Goal: Information Seeking & Learning: Compare options

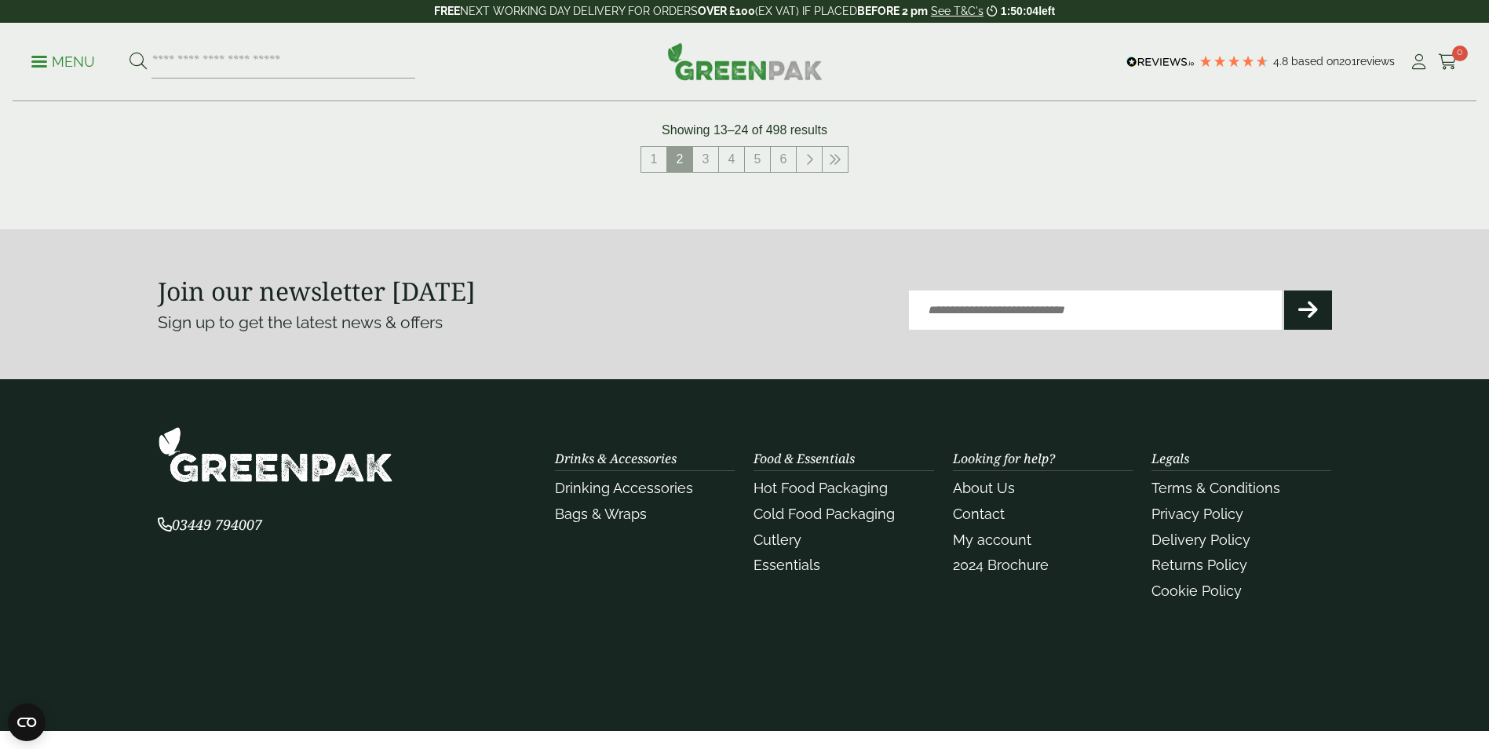
scroll to position [1794, 0]
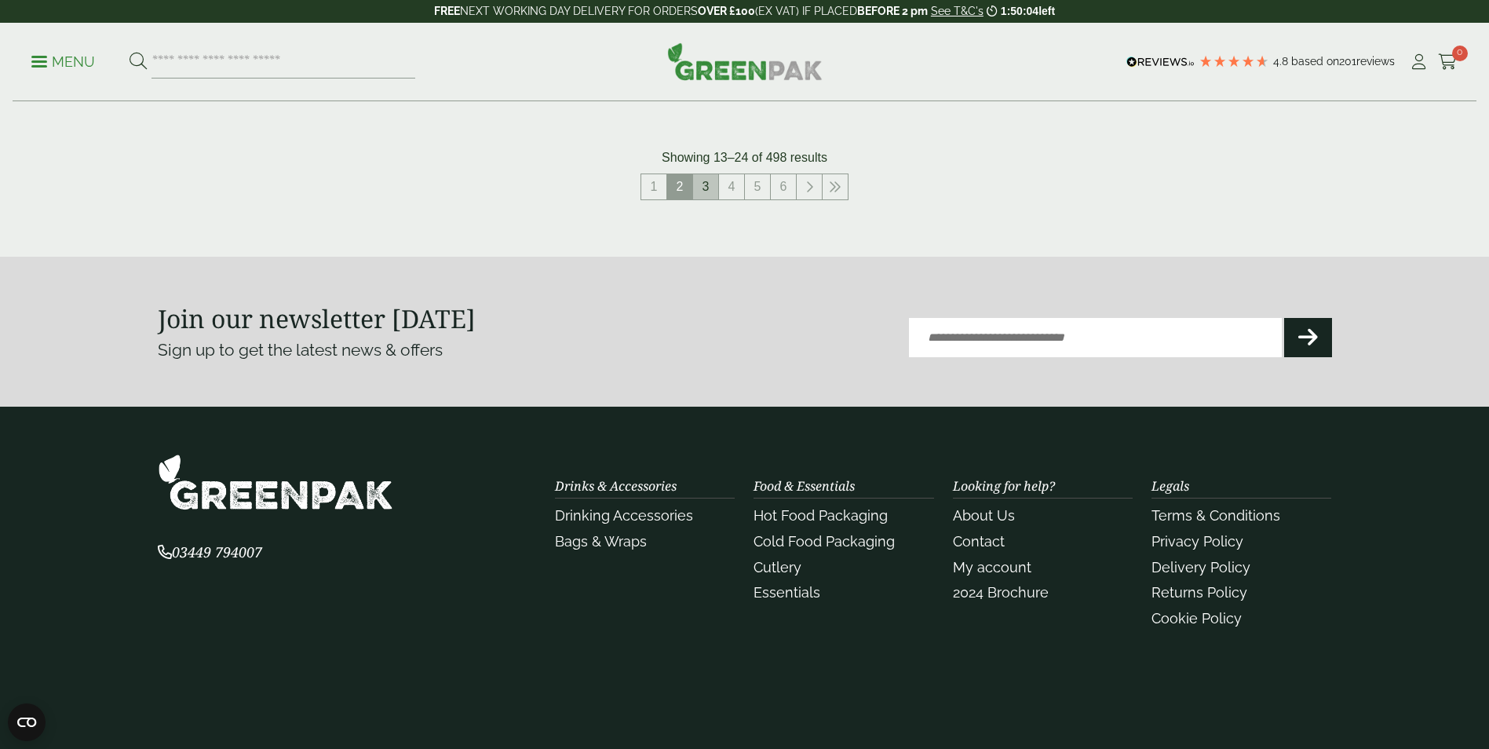
click at [709, 184] on link "3" at bounding box center [705, 186] width 25 height 25
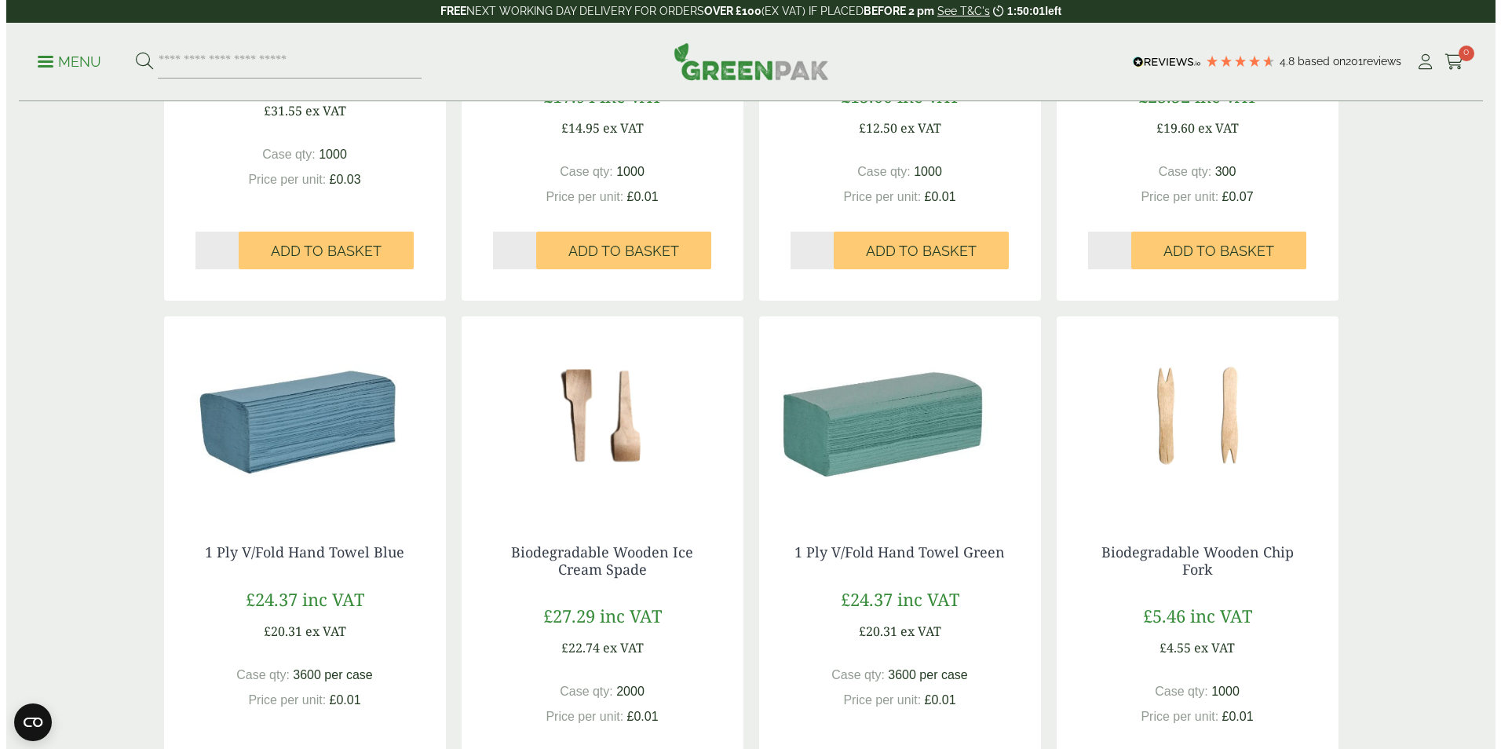
scroll to position [1088, 0]
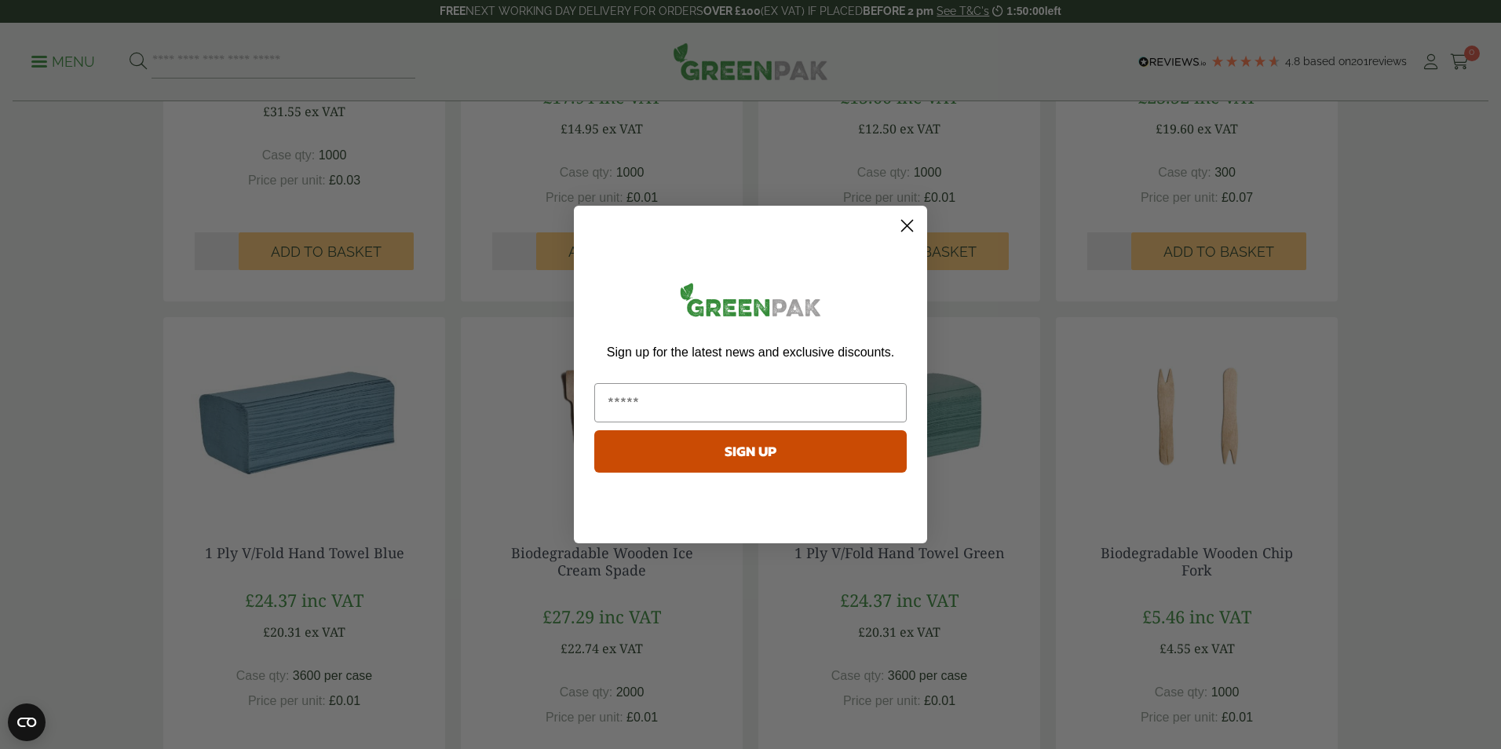
click at [906, 220] on circle "Close dialog" at bounding box center [907, 226] width 26 height 26
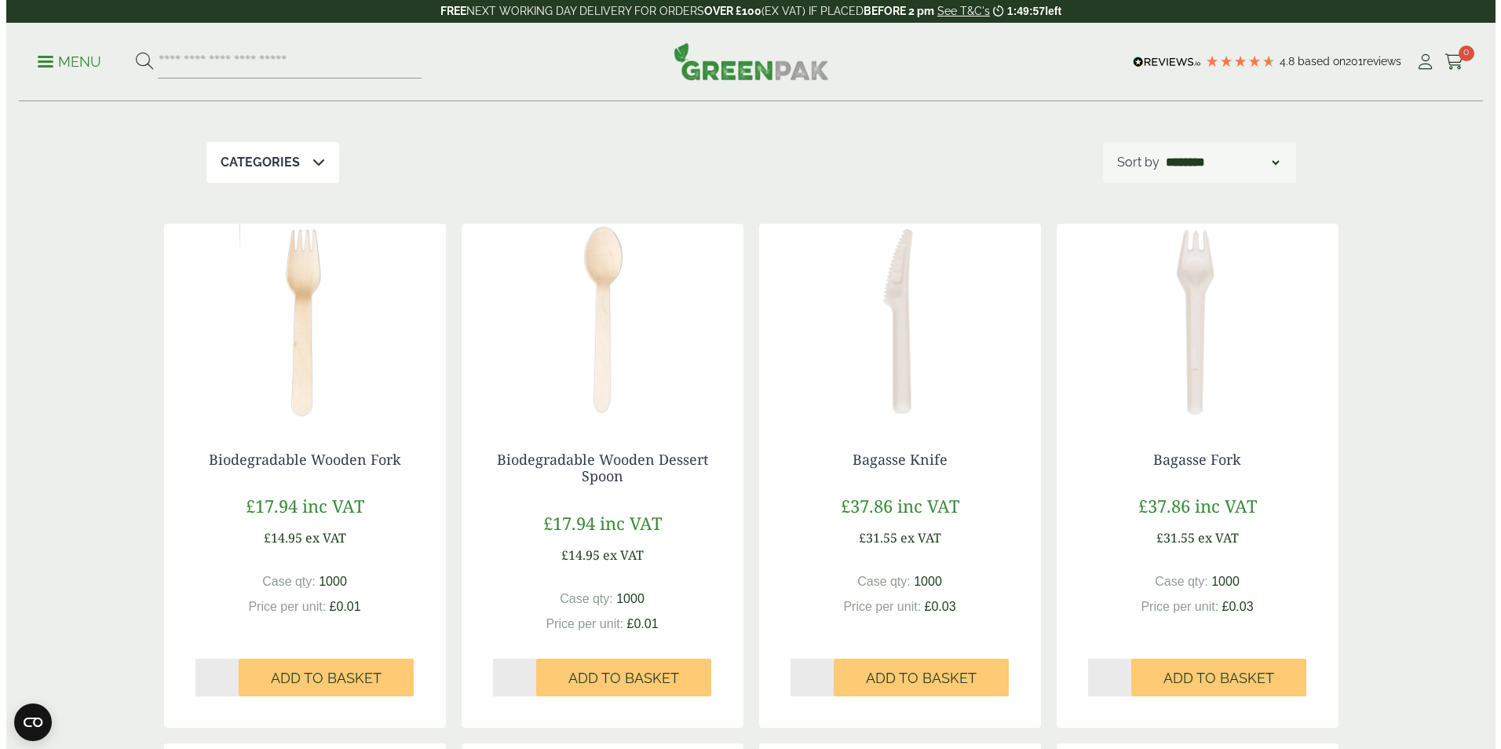
scroll to position [0, 0]
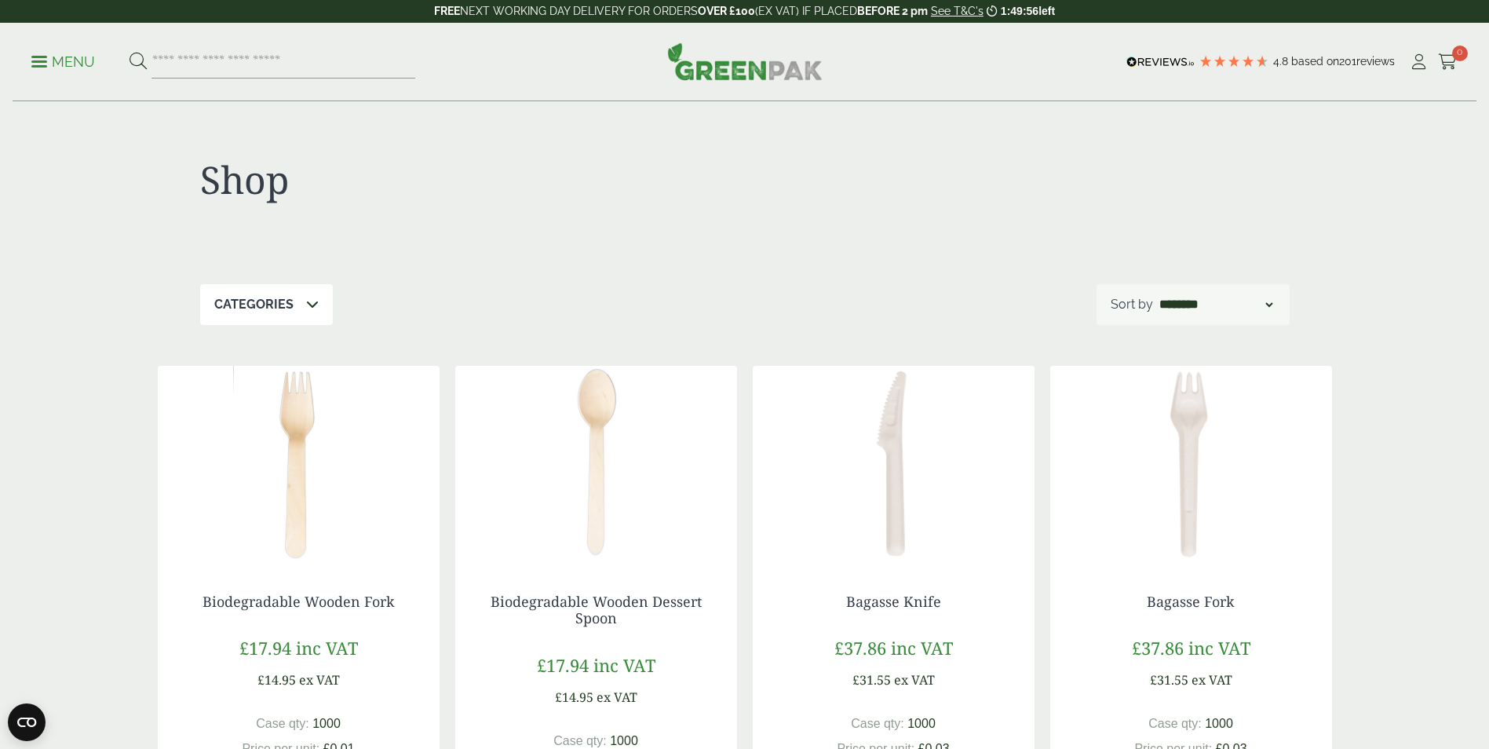
click at [1151, 301] on p "Sort by" at bounding box center [1132, 304] width 42 height 19
click at [79, 56] on p "Menu" at bounding box center [63, 62] width 64 height 19
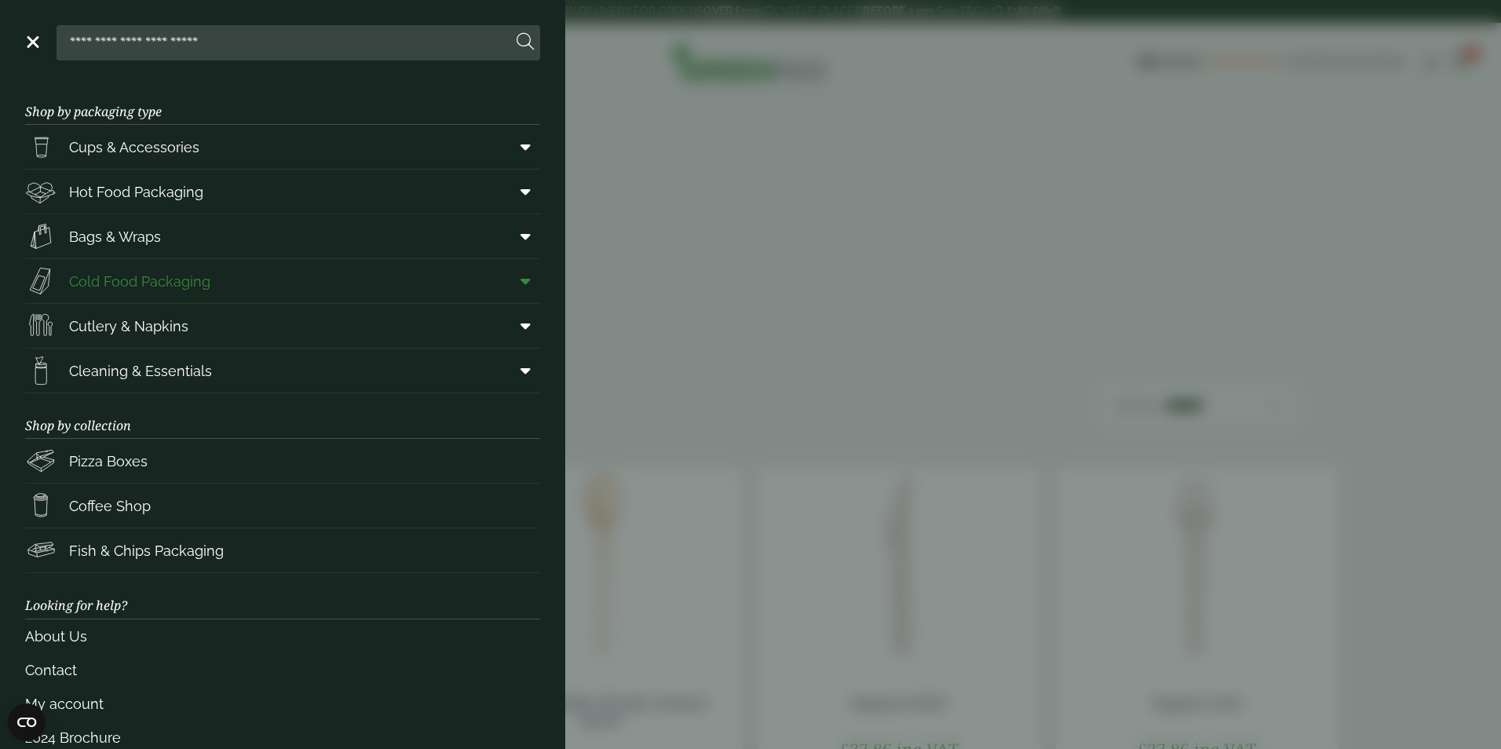
click at [520, 279] on icon at bounding box center [525, 281] width 10 height 16
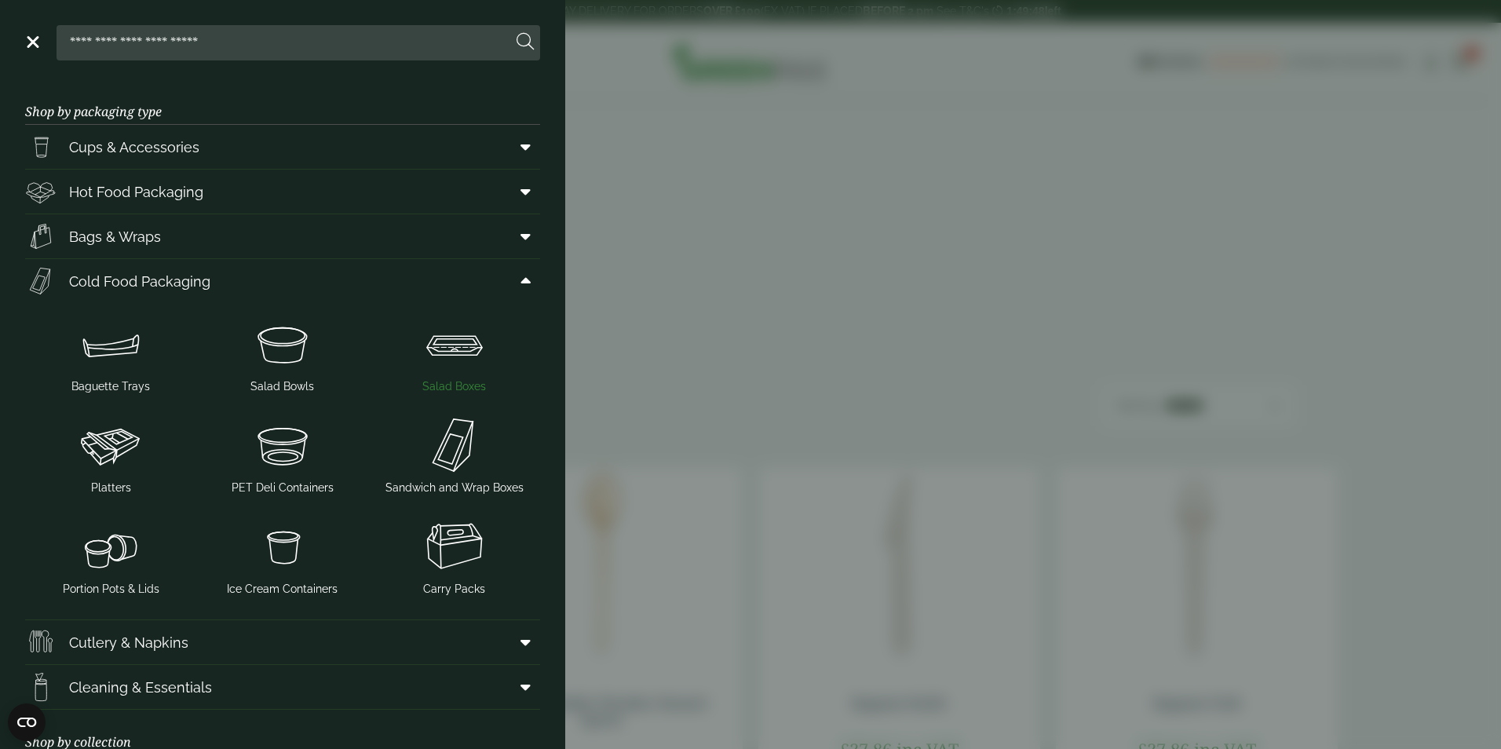
click at [443, 341] on img at bounding box center [453, 343] width 159 height 63
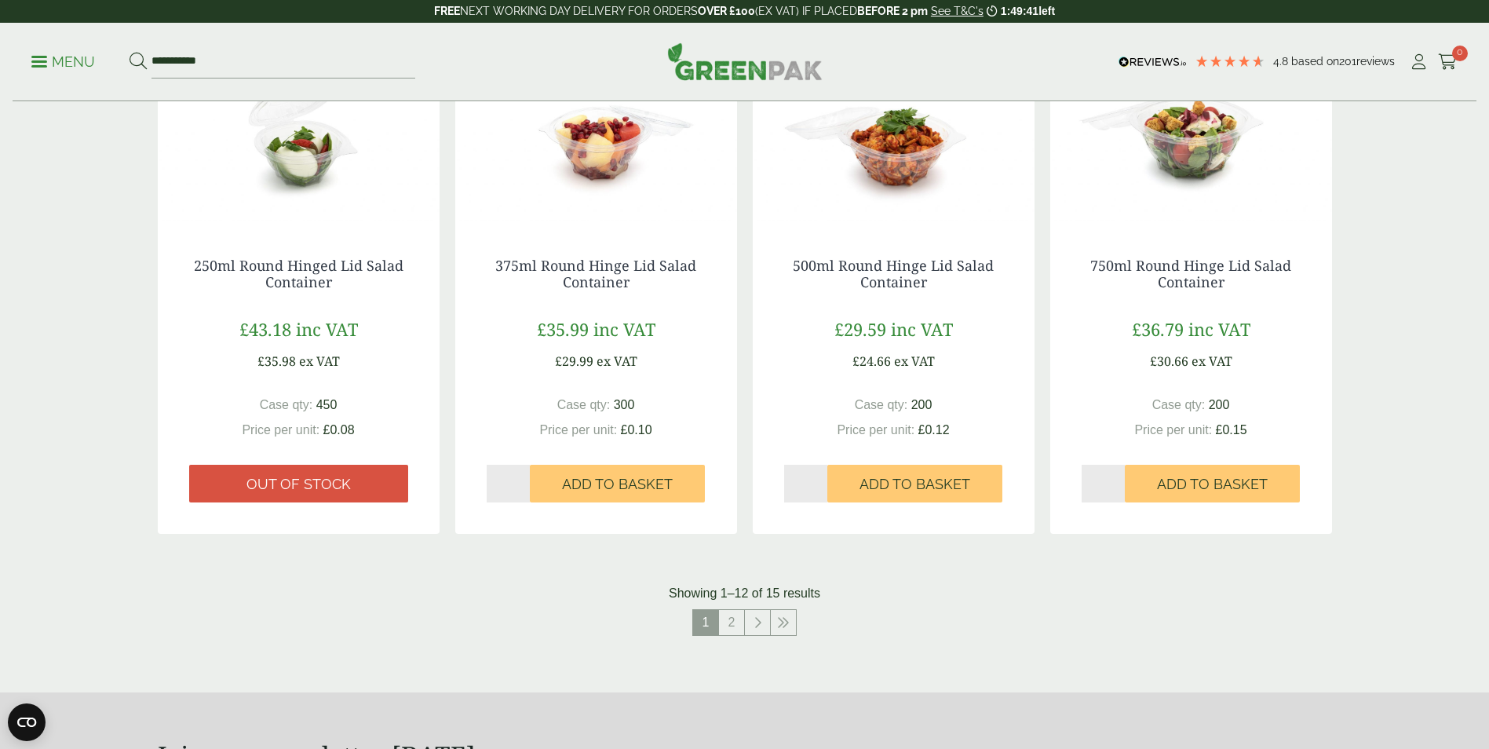
scroll to position [1491, 0]
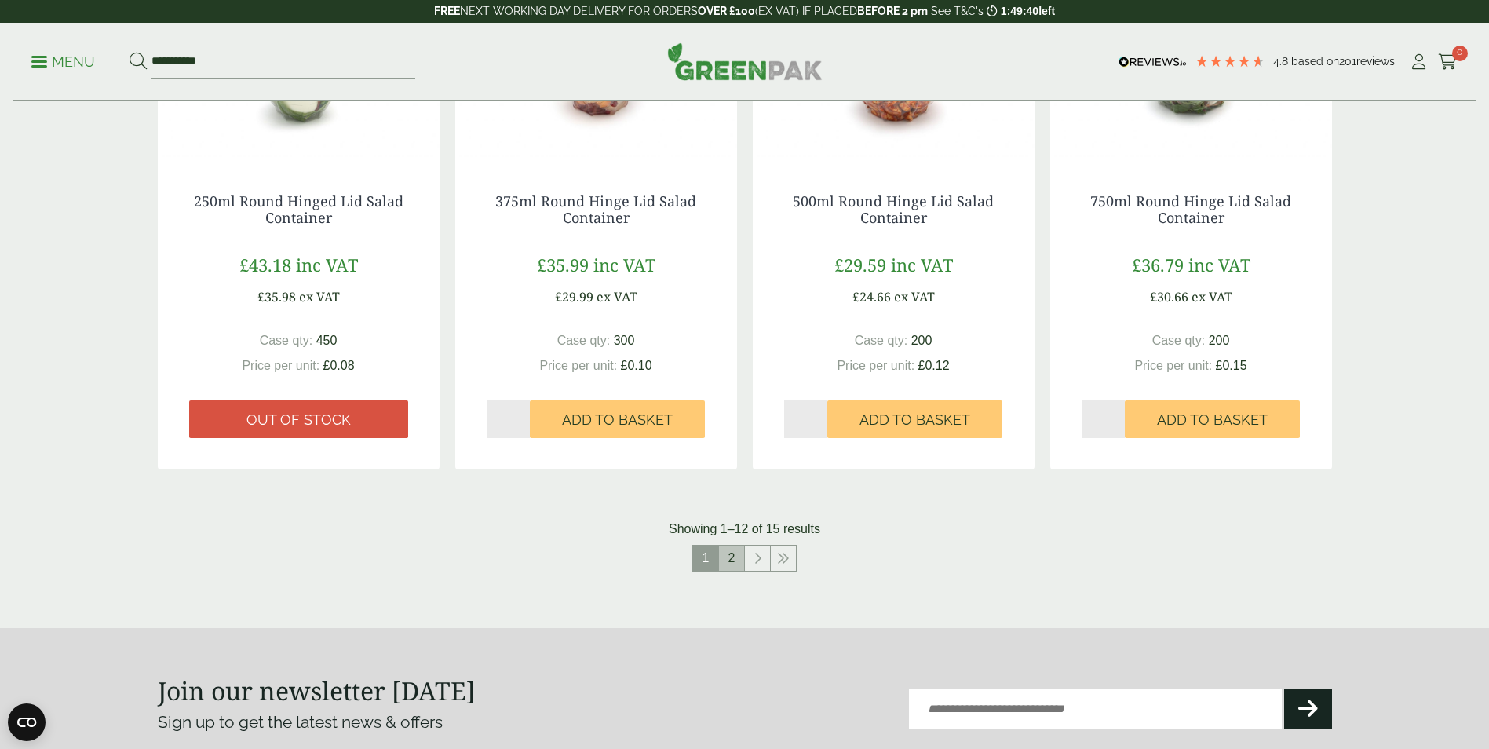
click at [728, 556] on link "2" at bounding box center [731, 557] width 25 height 25
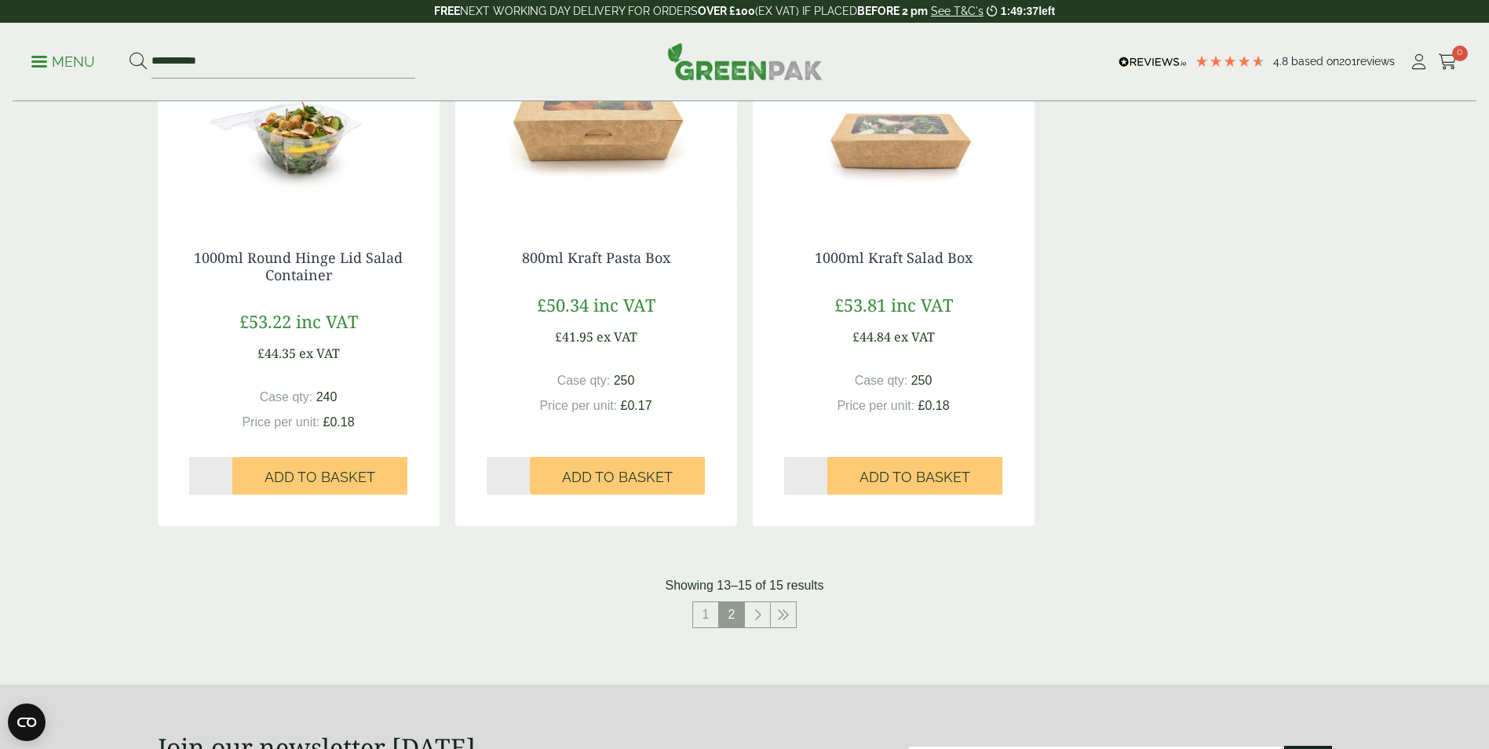
scroll to position [117, 0]
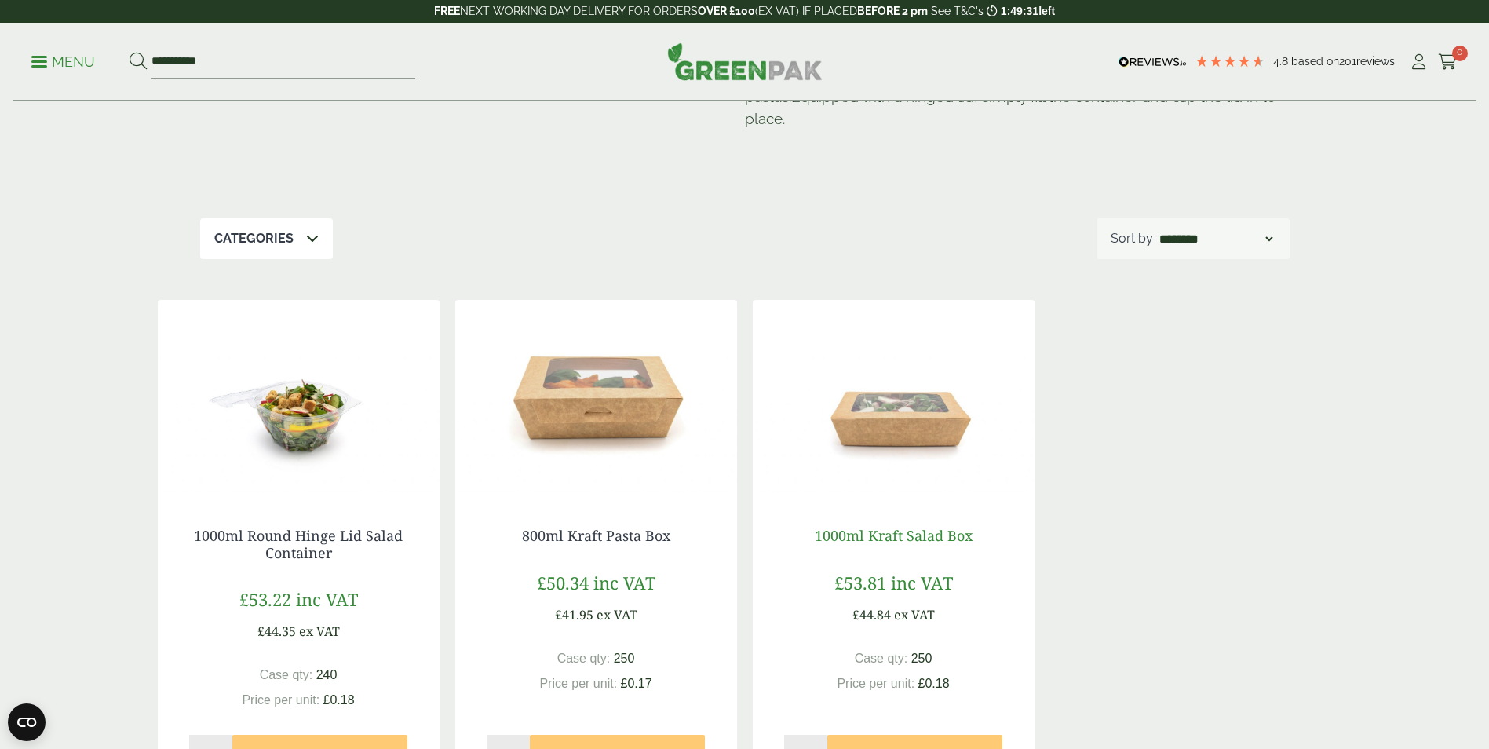
click at [950, 534] on link "1000ml Kraft Salad Box" at bounding box center [894, 535] width 158 height 19
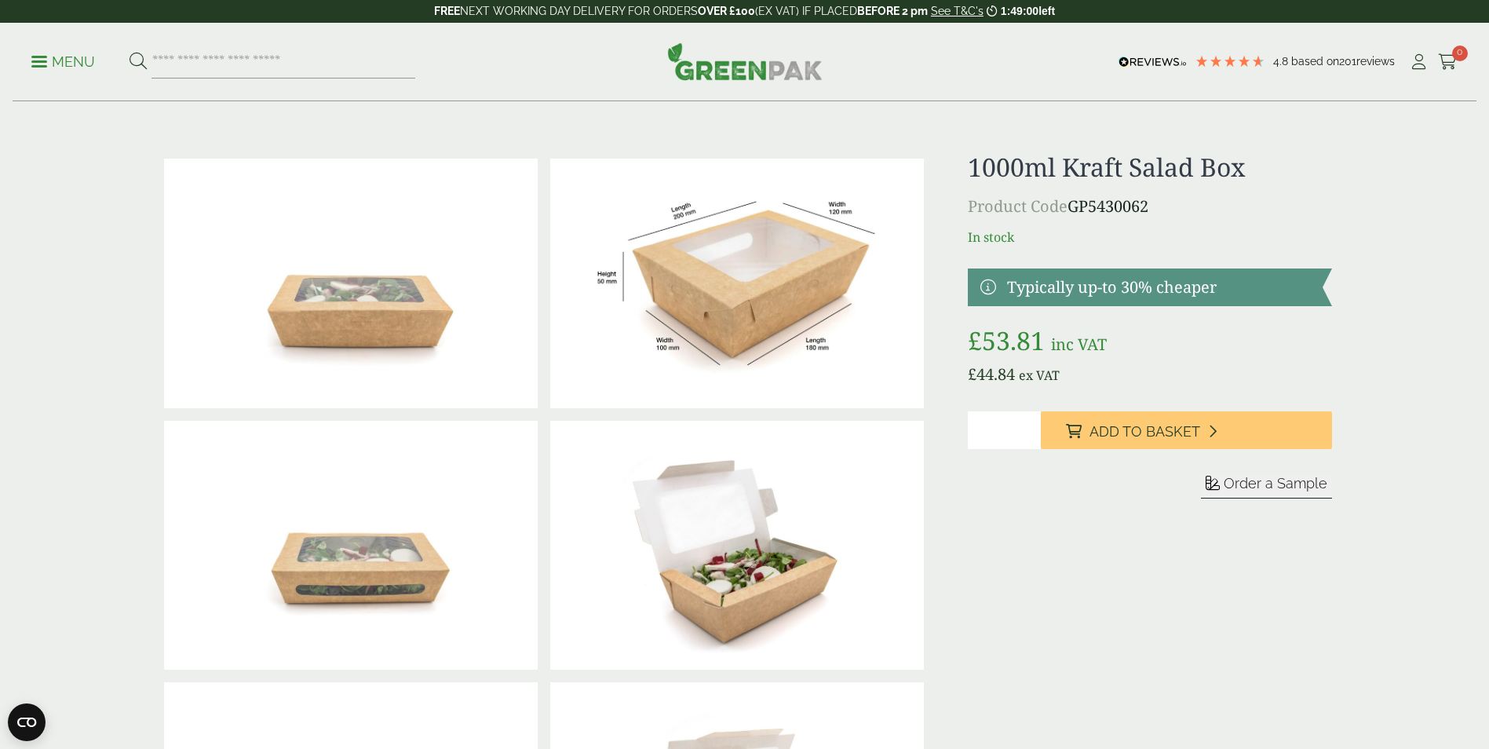
click at [86, 57] on p "Menu" at bounding box center [63, 62] width 64 height 19
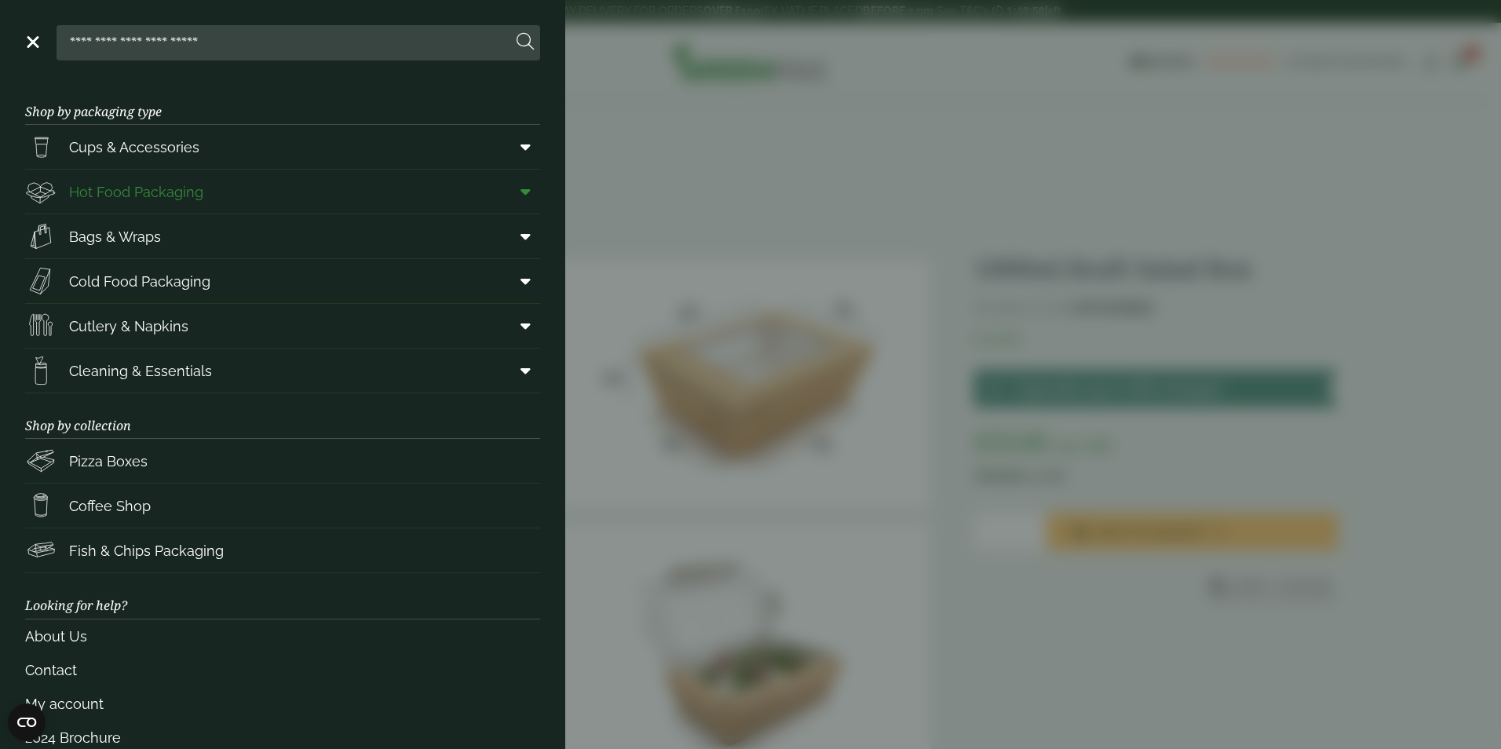
click at [520, 192] on icon at bounding box center [525, 192] width 10 height 16
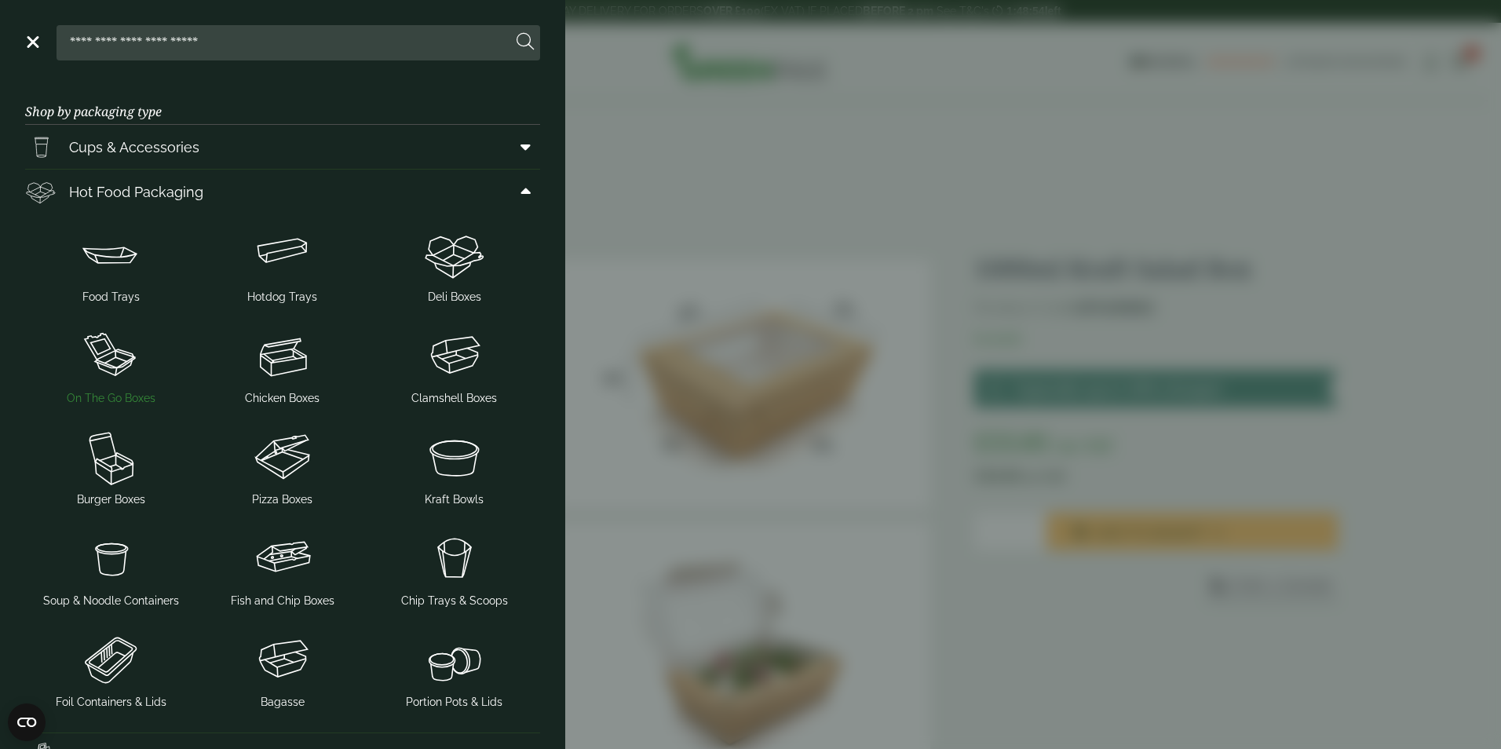
click at [106, 359] on img at bounding box center [110, 355] width 159 height 63
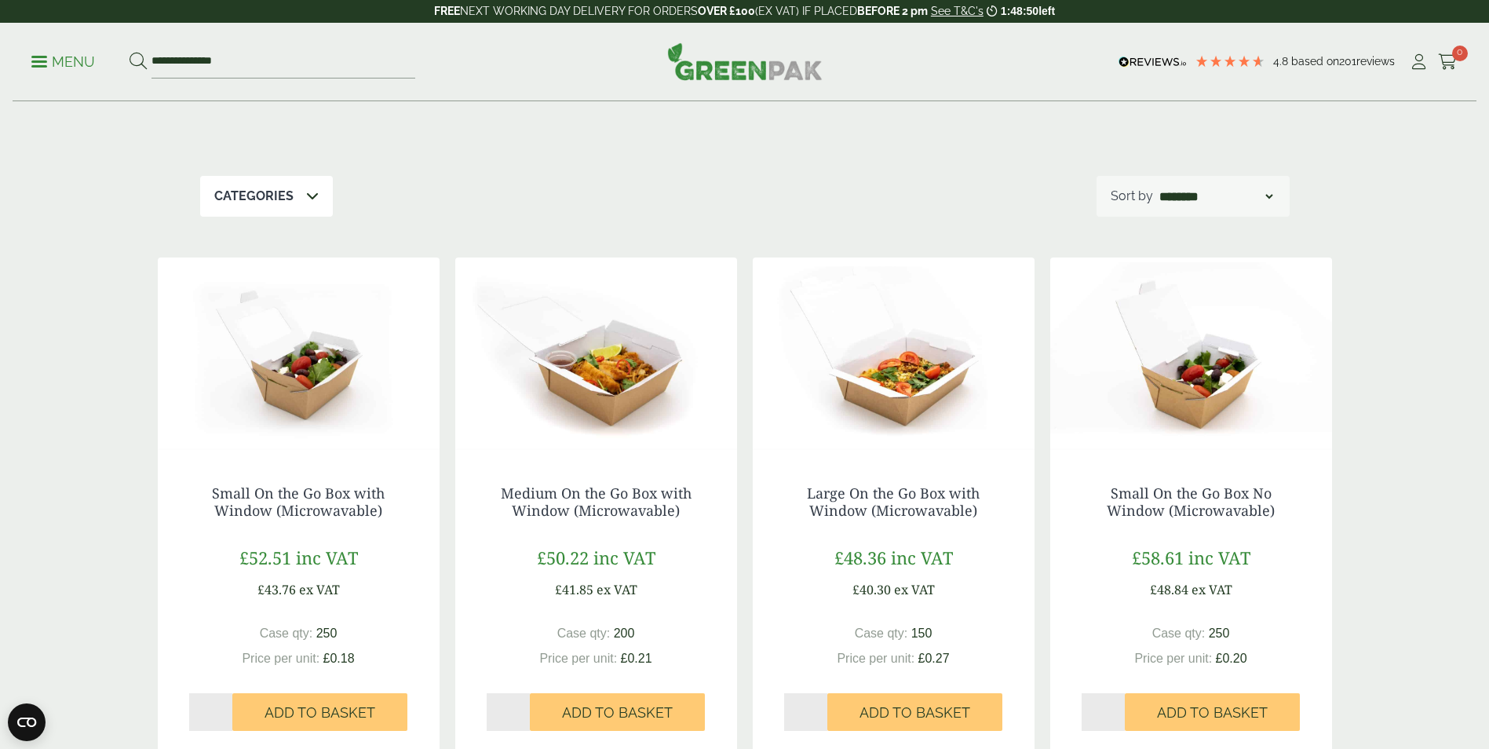
scroll to position [157, 0]
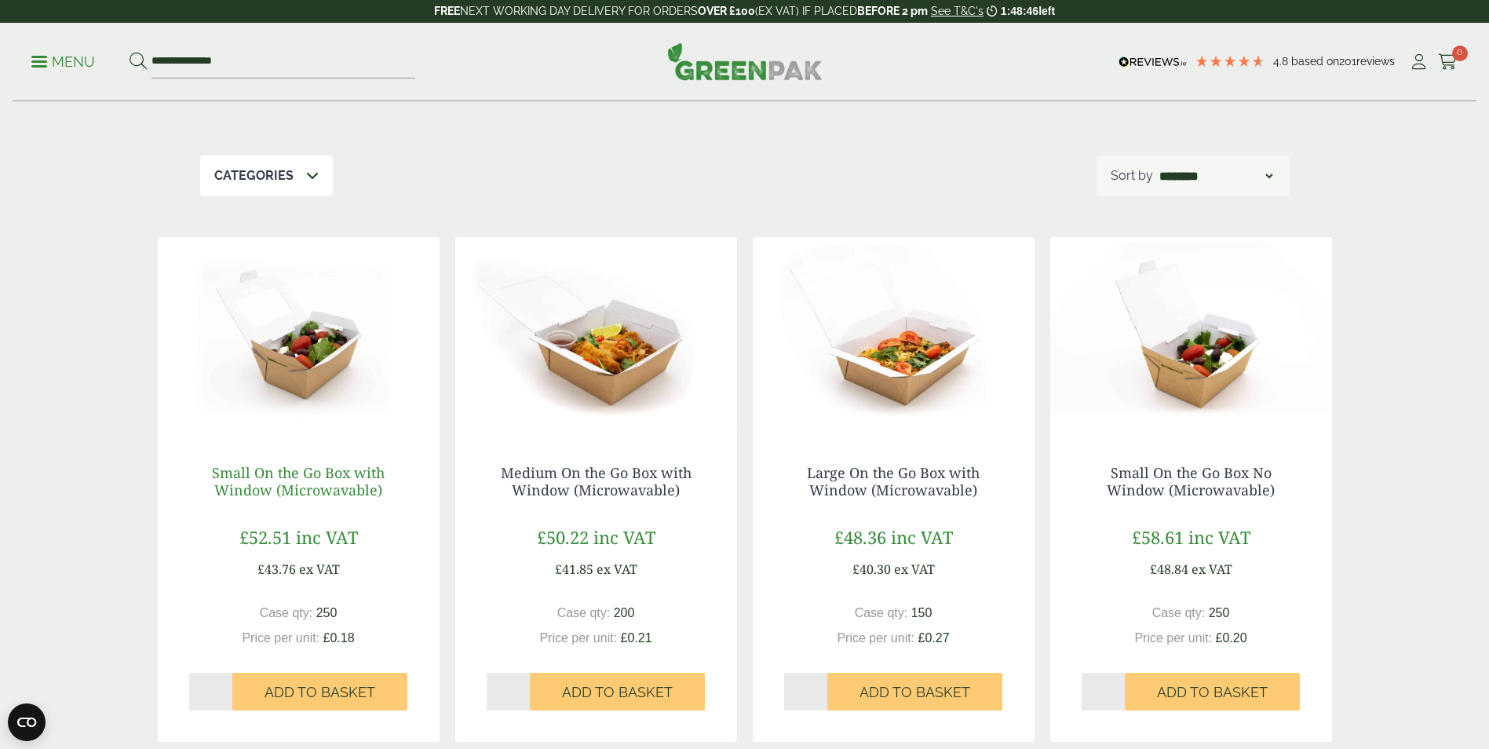
click at [276, 481] on link "Small On the Go Box with Window (Microwavable)" at bounding box center [298, 481] width 173 height 36
click at [651, 478] on link "Medium On the Go Box with Window (Microwavable)" at bounding box center [596, 481] width 191 height 36
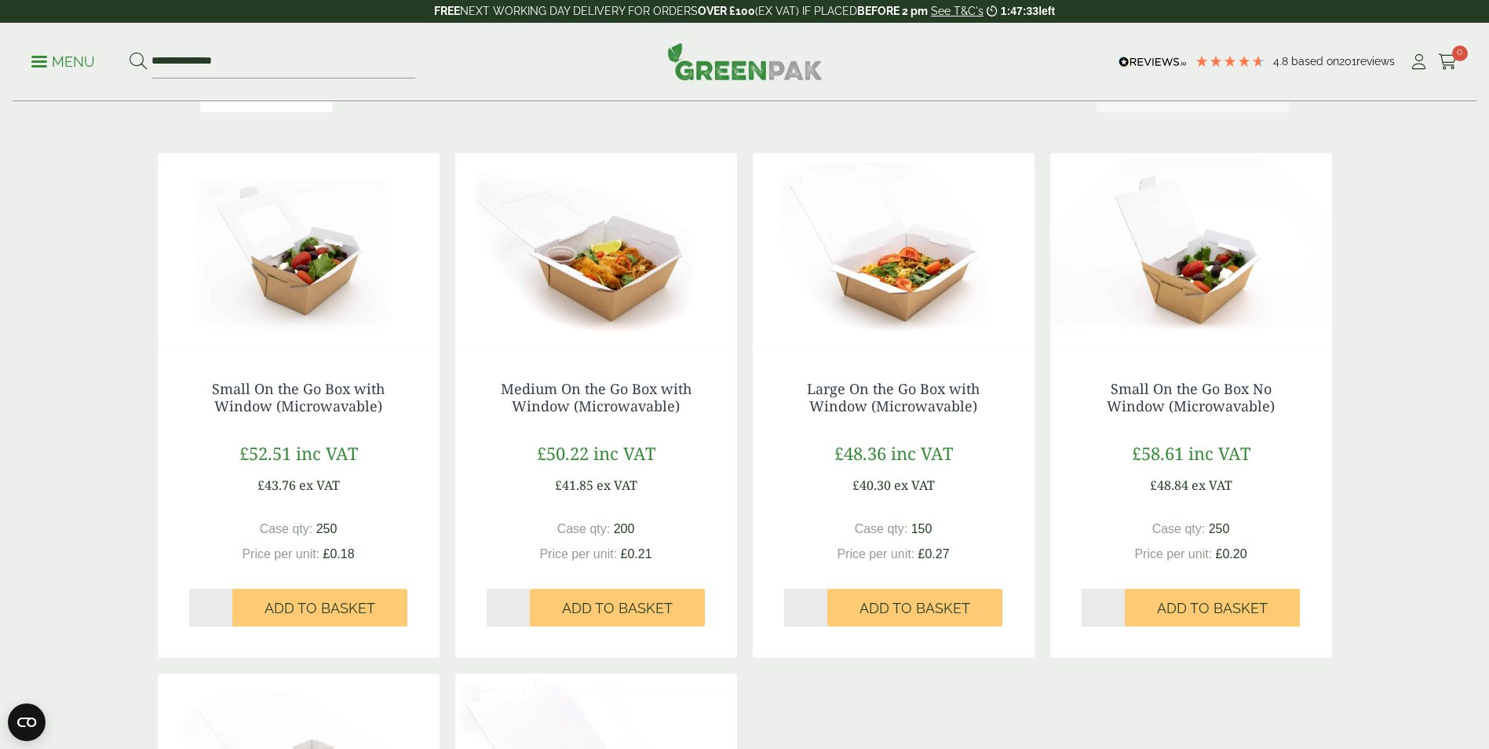
scroll to position [235, 0]
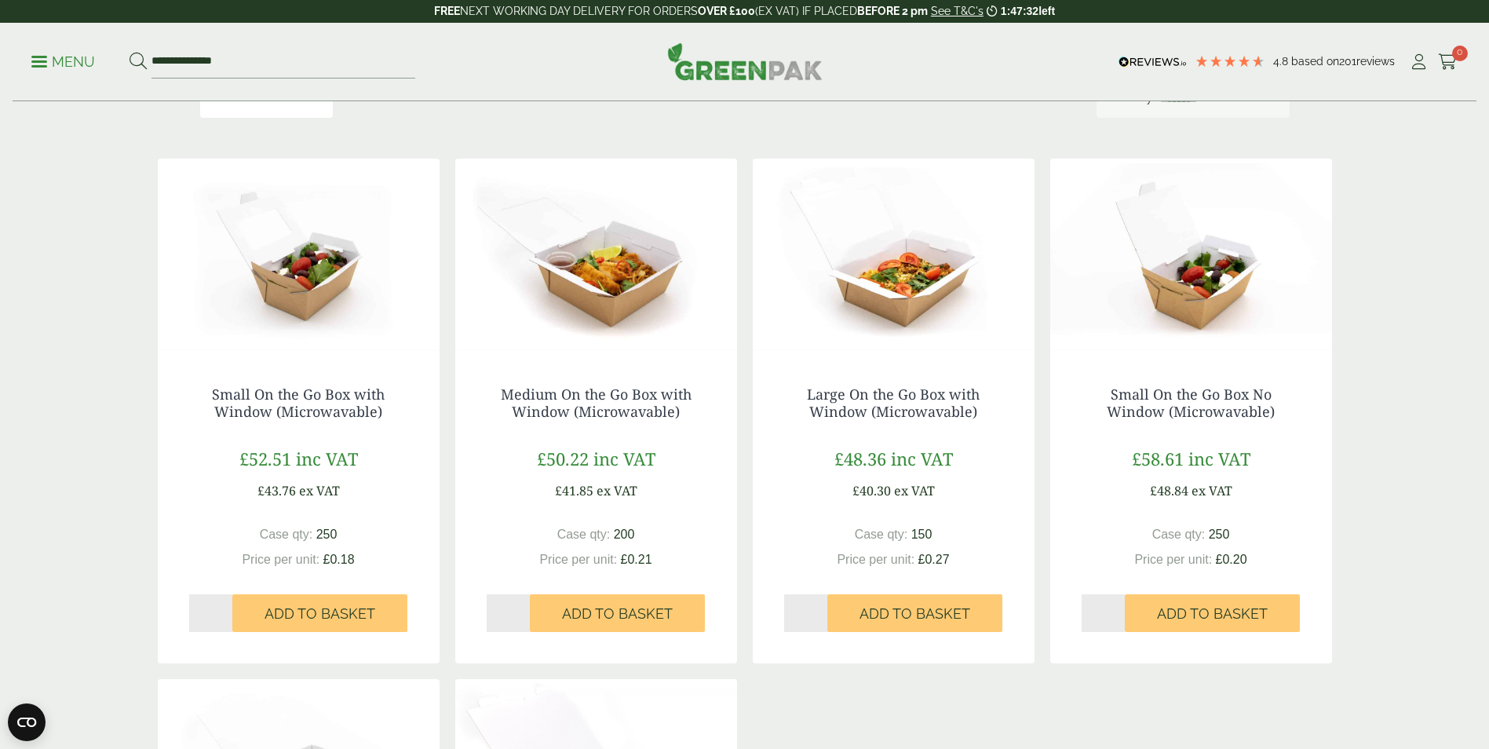
click at [903, 272] on img at bounding box center [894, 257] width 282 height 196
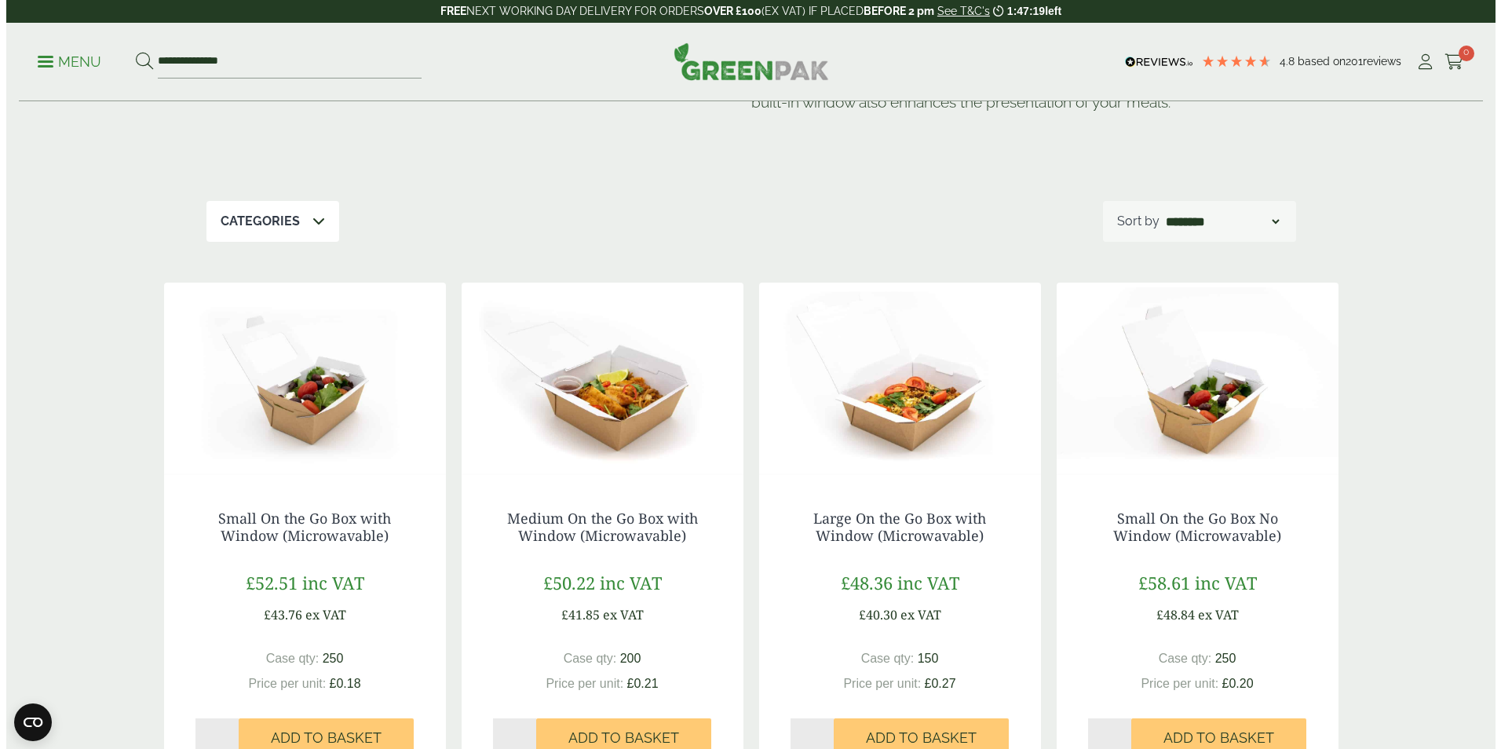
scroll to position [0, 0]
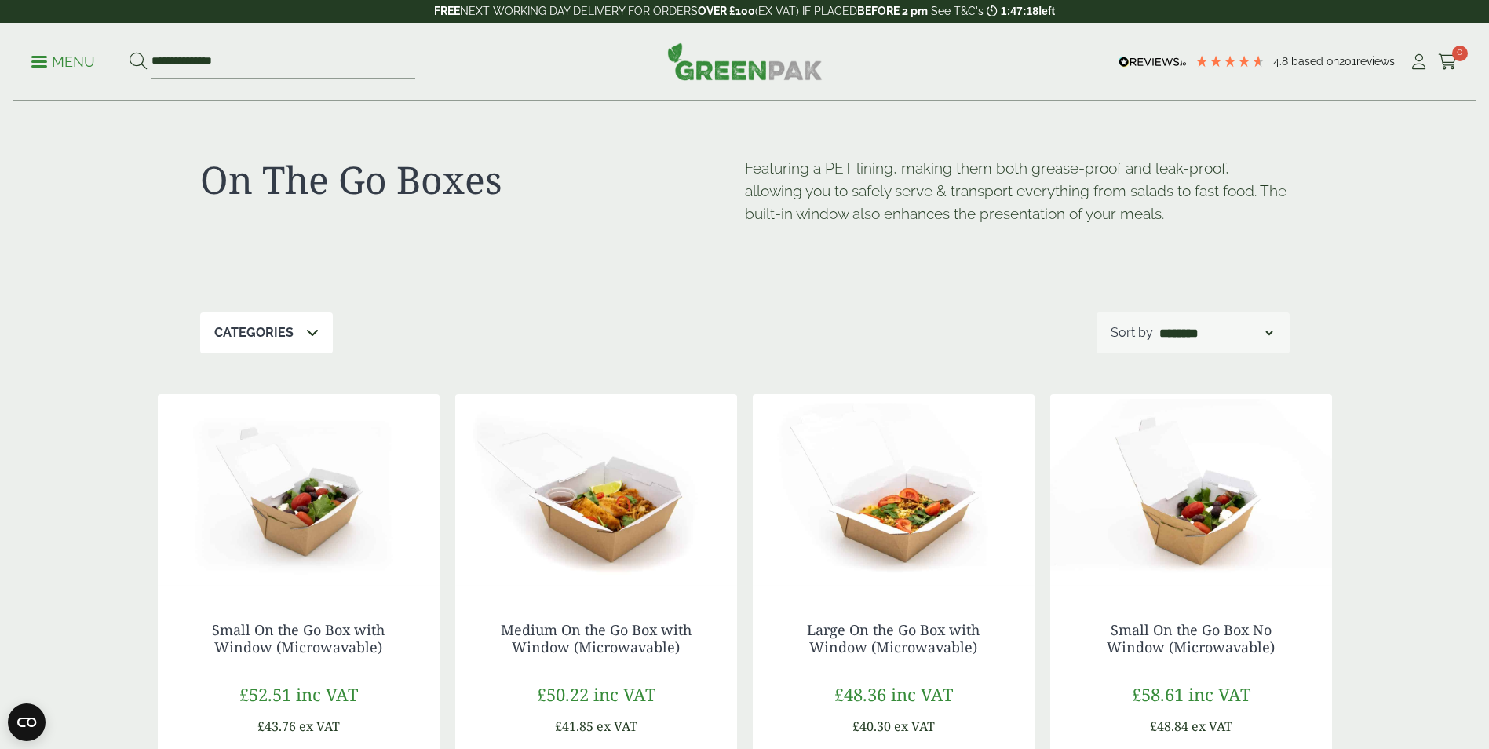
click at [66, 63] on p "Menu" at bounding box center [63, 62] width 64 height 19
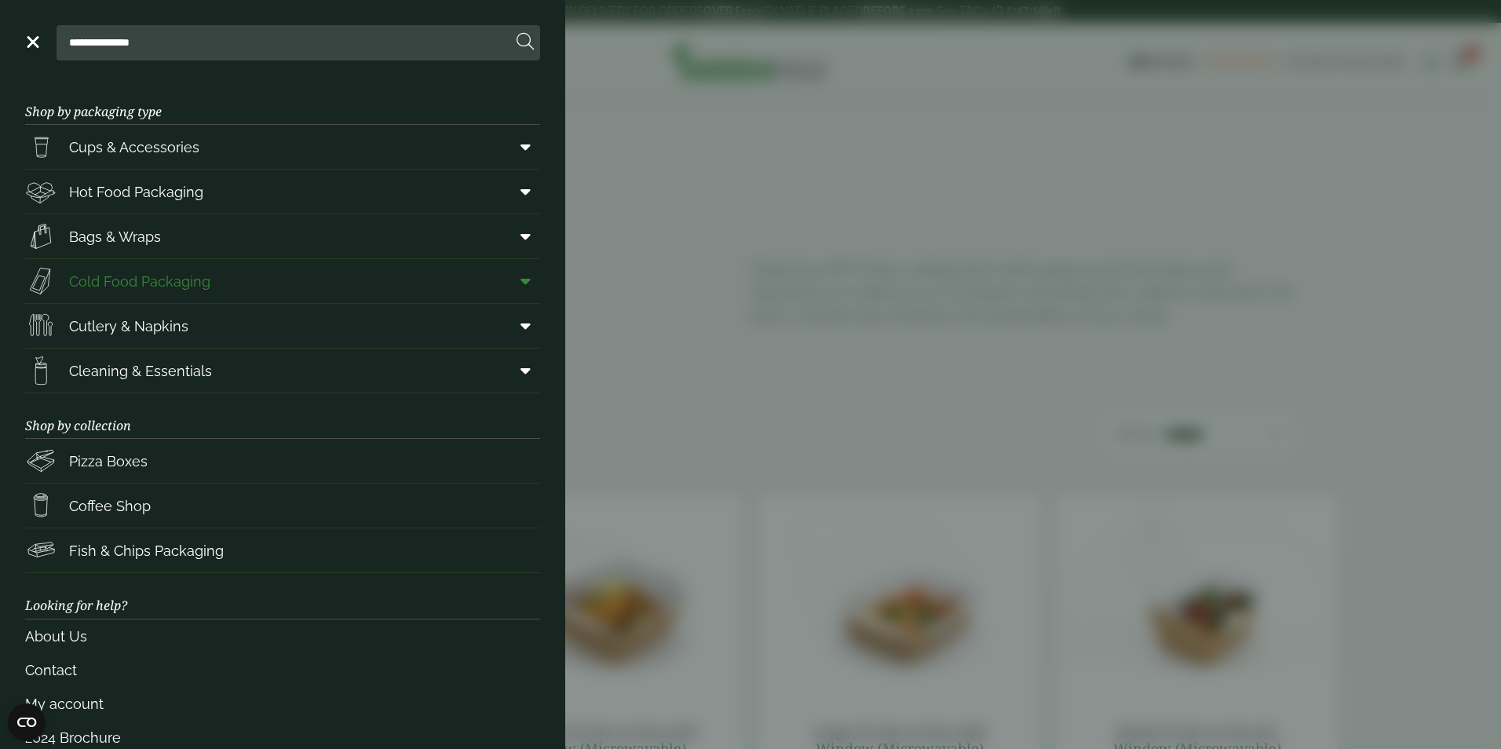
click at [520, 280] on icon at bounding box center [525, 281] width 10 height 16
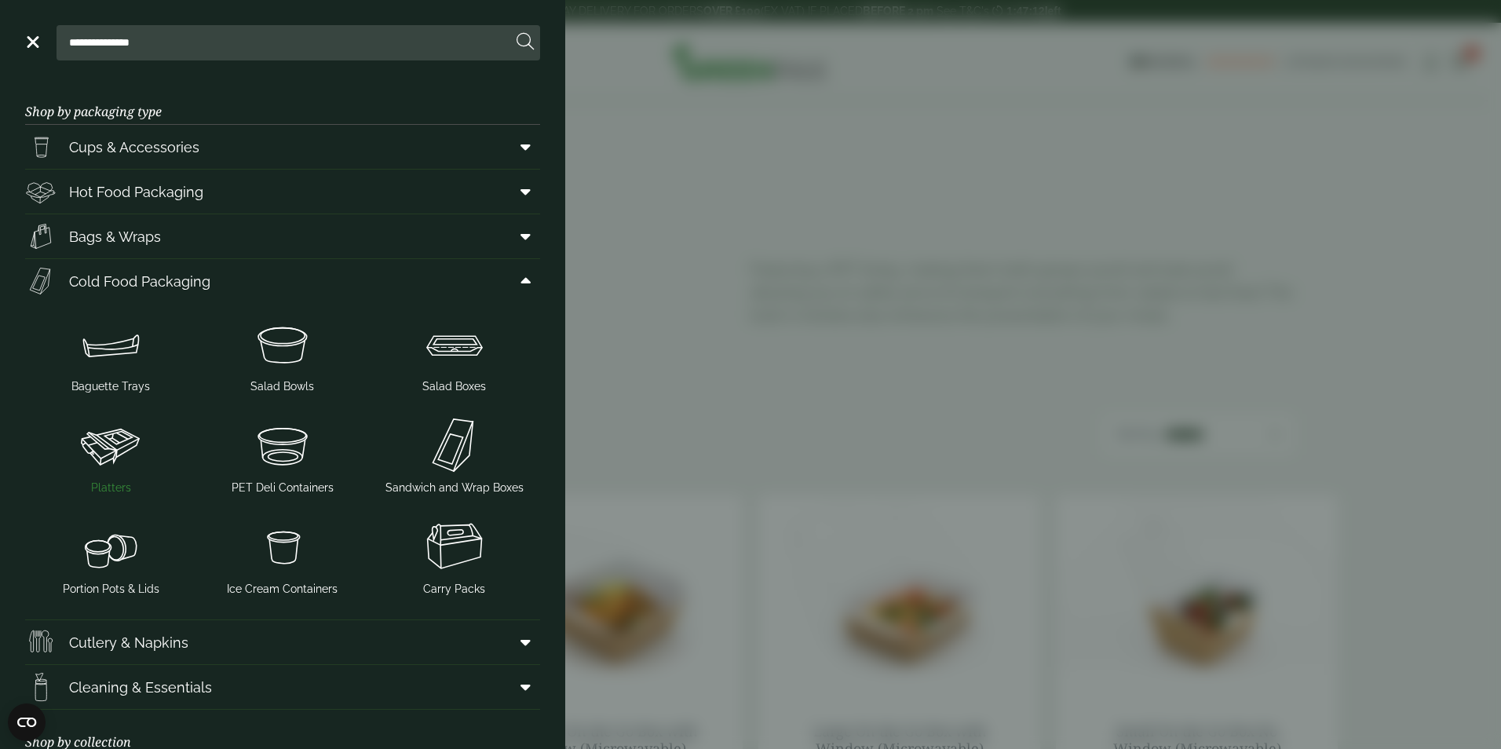
click at [105, 448] on img at bounding box center [110, 445] width 159 height 63
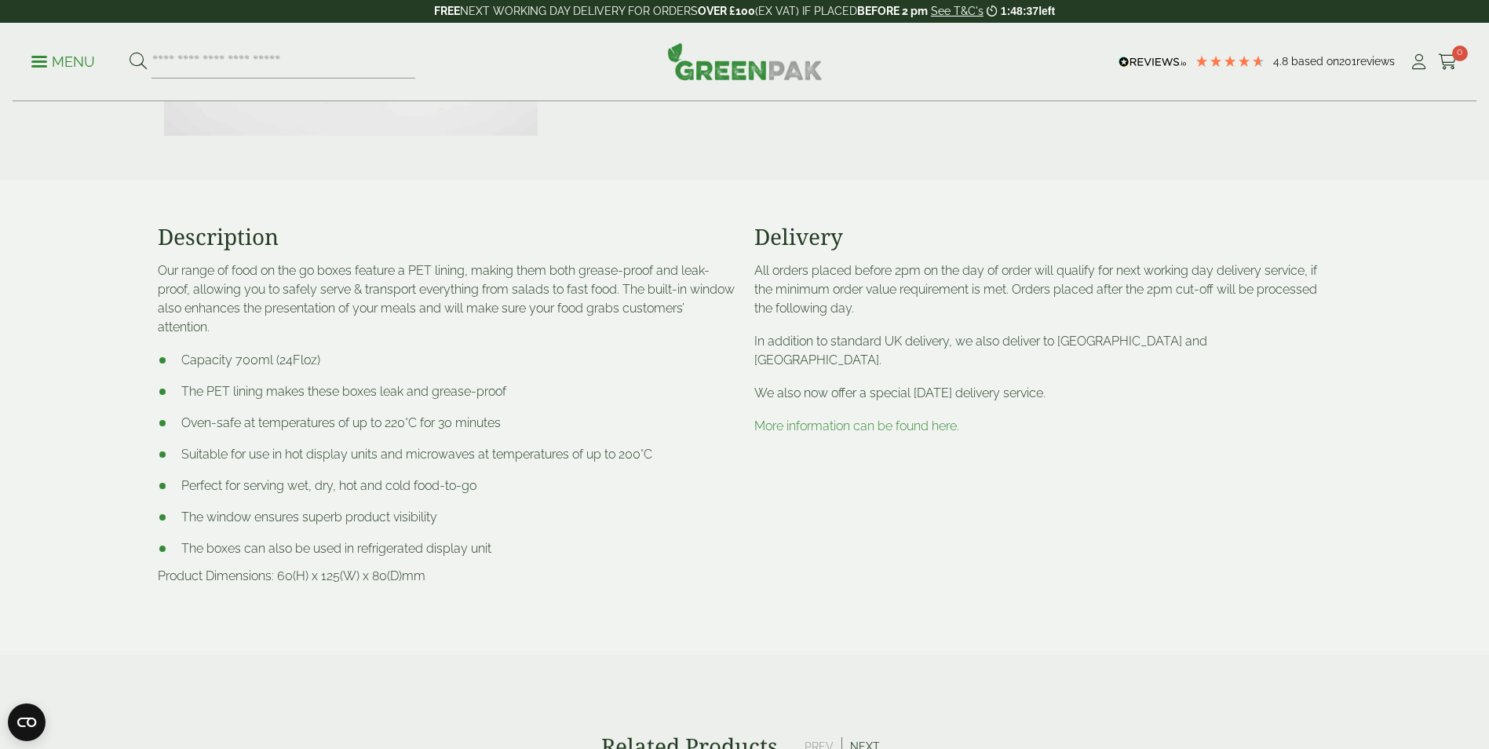
scroll to position [549, 0]
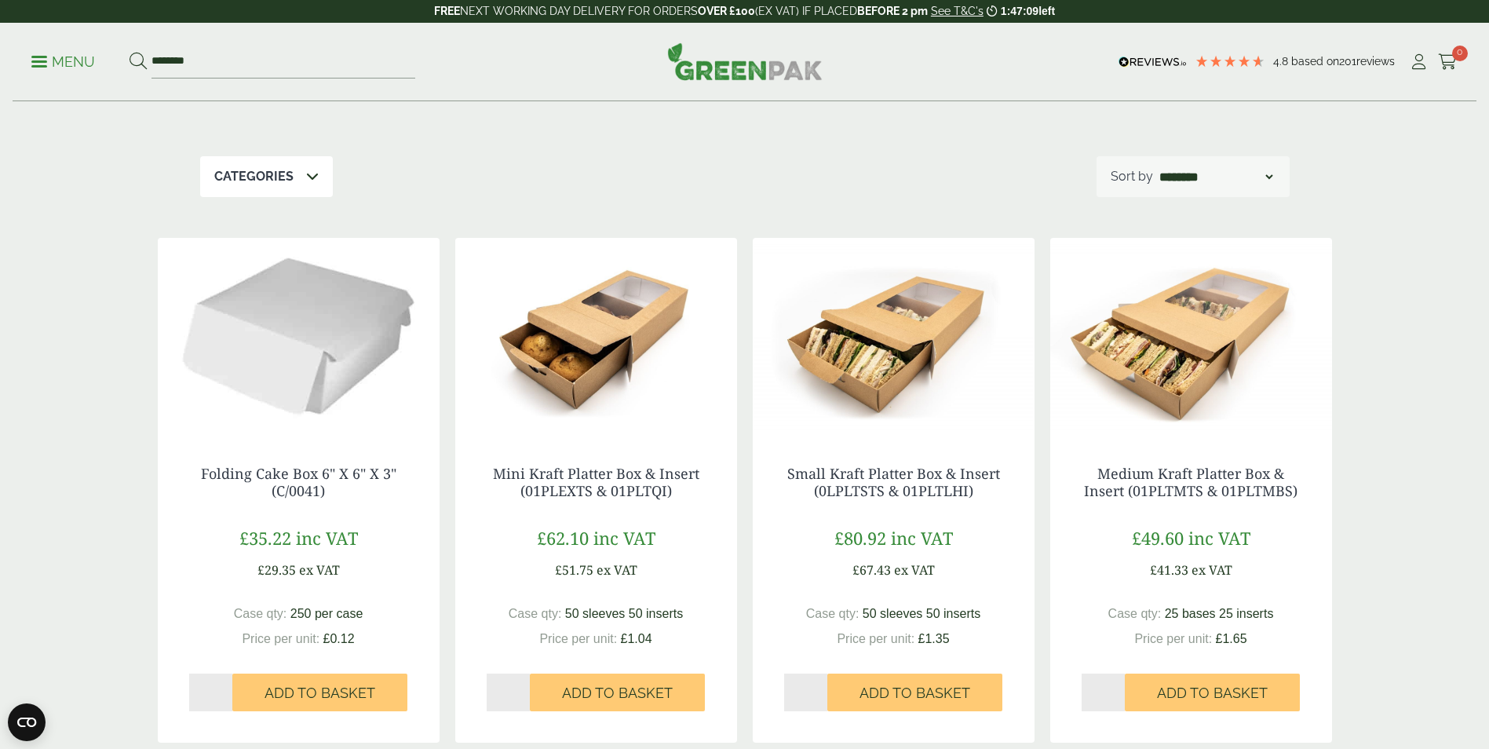
scroll to position [157, 0]
click at [1192, 369] on img at bounding box center [1191, 335] width 282 height 196
click at [904, 333] on img at bounding box center [894, 335] width 282 height 196
